Goal: Navigation & Orientation: Go to known website

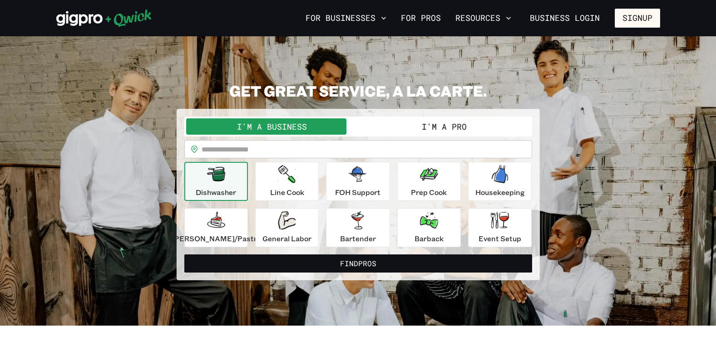
click at [299, 129] on button "I'm a Business" at bounding box center [272, 126] width 172 height 16
click at [579, 16] on link "Business Login" at bounding box center [564, 18] width 85 height 19
click at [465, 131] on button "I'm a Pro" at bounding box center [444, 126] width 172 height 16
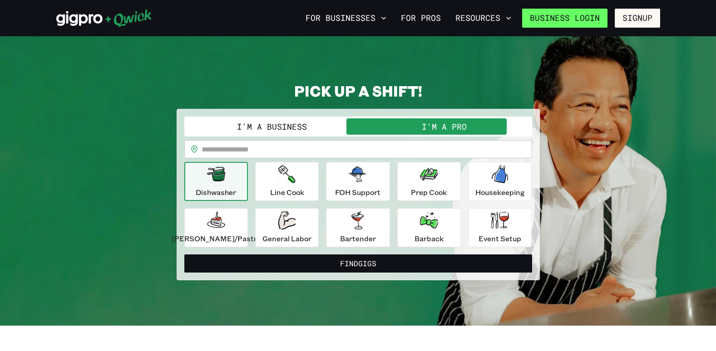
click at [557, 14] on link "Business Login" at bounding box center [564, 18] width 85 height 19
